Goal: Task Accomplishment & Management: Use online tool/utility

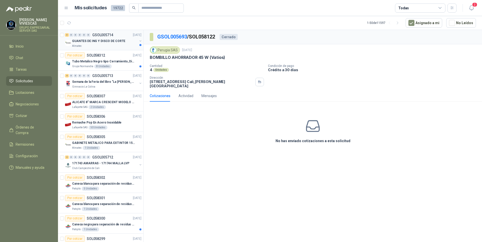
click at [93, 42] on p "GUANTES DE ING Y DISCO DE CORTE" at bounding box center [98, 41] width 53 height 5
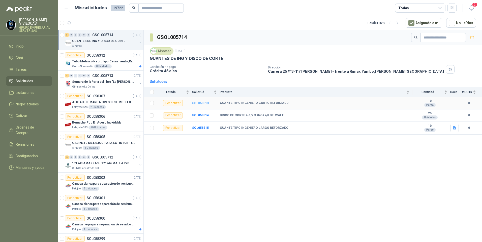
click at [200, 104] on b "SOL058313" at bounding box center [200, 104] width 17 height 4
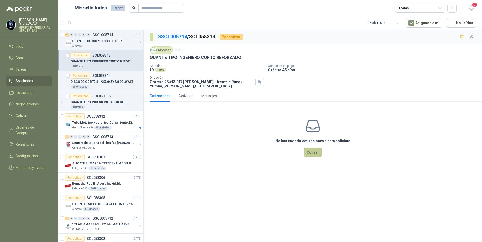
click at [313, 154] on button "Cotizar" at bounding box center [313, 153] width 18 height 10
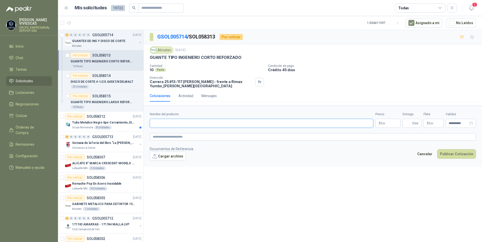
click at [168, 124] on input "Nombre del producto" at bounding box center [262, 123] width 224 height 9
click at [161, 125] on input "Nombre del producto" at bounding box center [262, 123] width 224 height 9
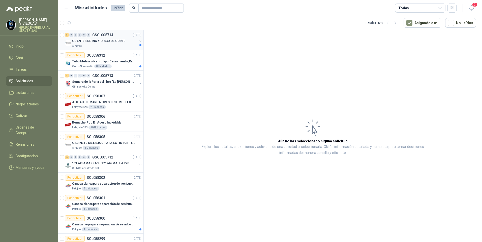
click at [97, 45] on div "Almatec" at bounding box center [104, 46] width 65 height 4
